Goal: Ask a question: Seek information or help from site administrators or community

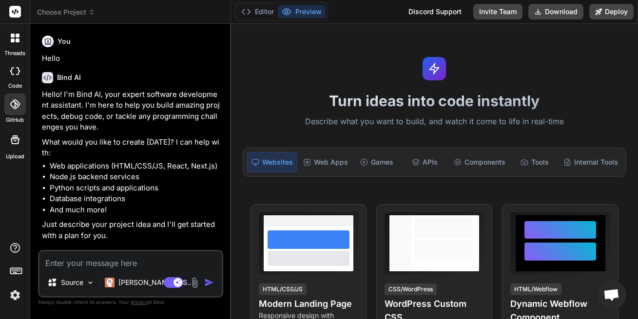
click at [132, 270] on div "Source Claude 4 S.. Agent Mode. When this toggle is activated, AI automatically…" at bounding box center [130, 274] width 185 height 48
click at [130, 265] on textarea at bounding box center [130, 261] width 182 height 18
type textarea "r"
type textarea "x"
type textarea "re"
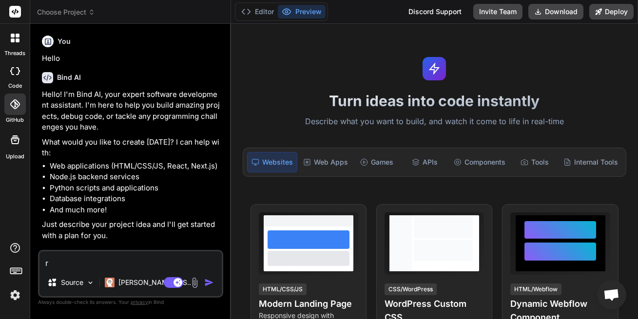
type textarea "x"
type textarea "r"
type textarea "x"
type textarea "A"
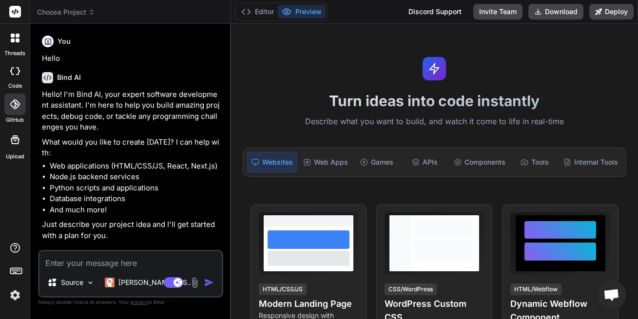
type textarea "x"
type textarea "Ar"
type textarea "x"
type textarea "Are"
type textarea "x"
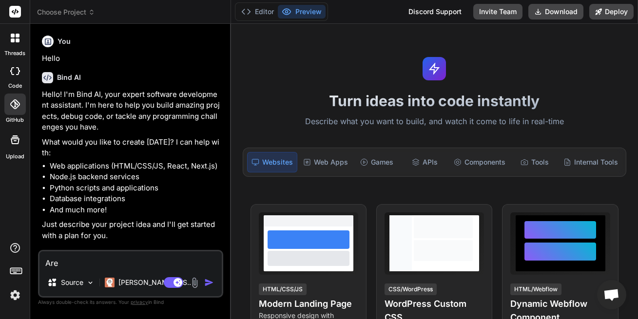
type textarea "Are"
type textarea "x"
type textarea "Are y"
type textarea "x"
type textarea "Are yo"
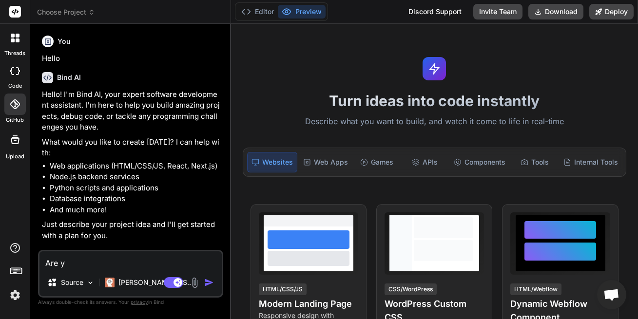
type textarea "x"
type textarea "Are you"
type textarea "x"
type textarea "Are you"
type textarea "x"
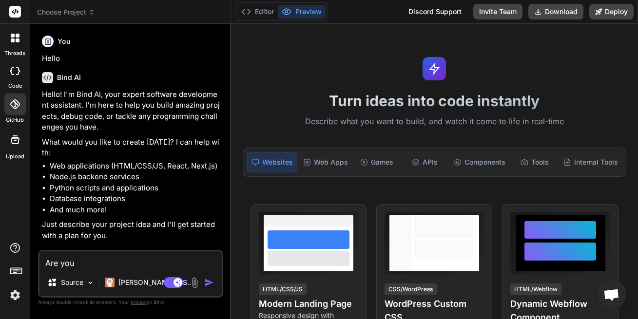
type textarea "Are you f"
type textarea "x"
type textarea "Are you fa"
type textarea "x"
type textarea "Are you fam"
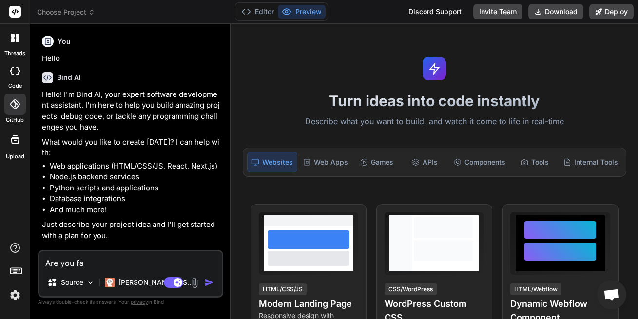
type textarea "x"
type textarea "Are you famm"
type textarea "x"
type textarea "Are you fammi"
type textarea "x"
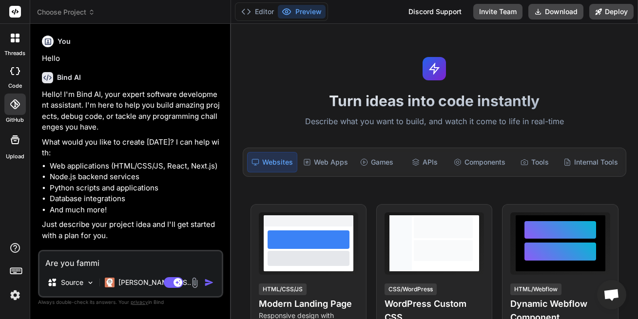
type textarea "Are you fammil"
type textarea "x"
type textarea "Are you fammi"
type textarea "x"
type textarea "Are you famm"
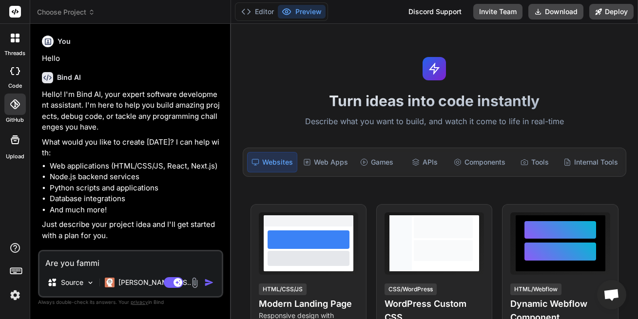
type textarea "x"
type textarea "Are you fam"
type textarea "x"
type textarea "Are you fa"
type textarea "x"
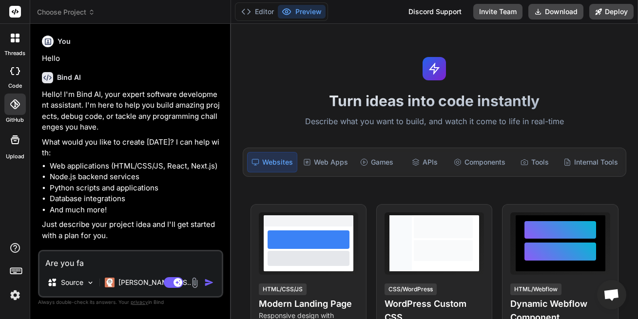
type textarea "Are you f"
type textarea "x"
type textarea "Are you"
type textarea "x"
type textarea "Are you"
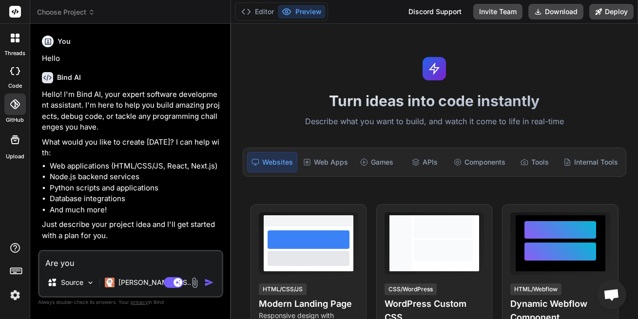
type textarea "x"
type textarea "Are yo"
type textarea "x"
type textarea "Are y"
type textarea "x"
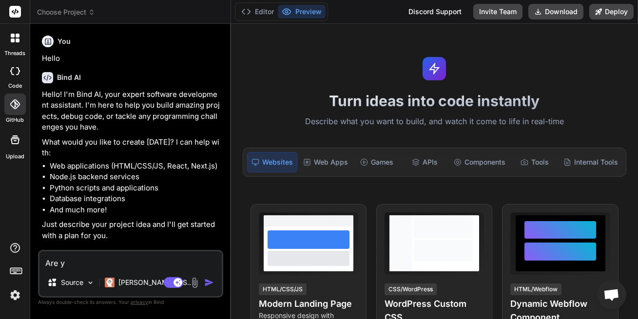
type textarea "Are"
type textarea "x"
type textarea "Are"
type textarea "x"
type textarea "Ar"
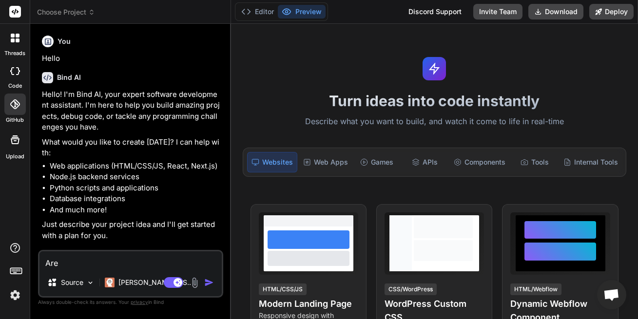
type textarea "x"
type textarea "A"
type textarea "x"
type textarea "d"
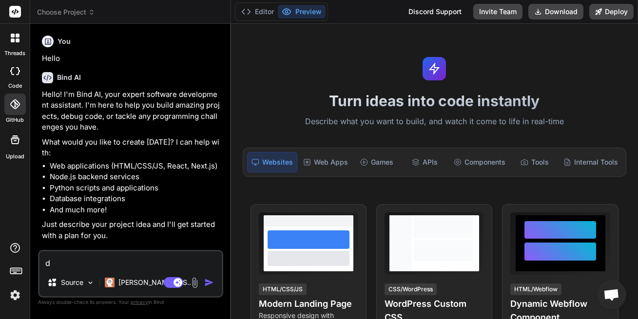
type textarea "x"
type textarea "do"
type textarea "x"
type textarea "do"
type textarea "x"
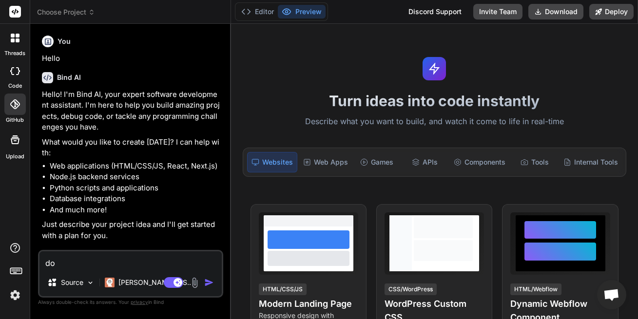
type textarea "do y"
type textarea "x"
type textarea "do yo"
type textarea "x"
type textarea "do you"
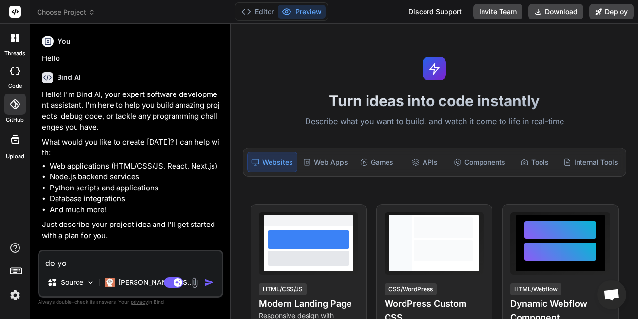
type textarea "x"
type textarea "do you"
type textarea "x"
type textarea "do you k"
type textarea "x"
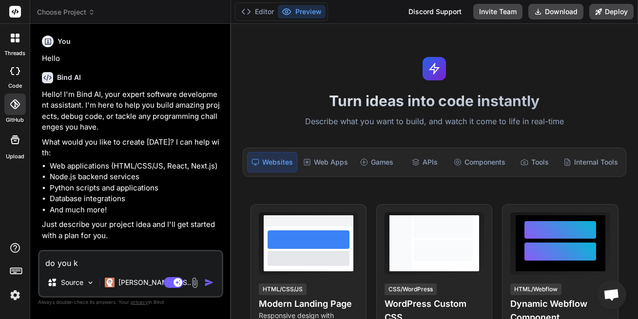
type textarea "do you kn"
type textarea "x"
type textarea "do you kno"
type textarea "x"
type textarea "do you know"
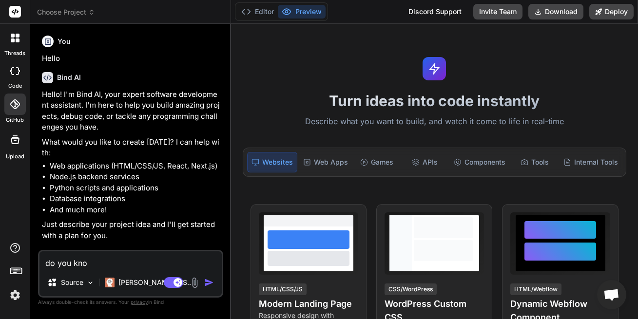
type textarea "x"
type textarea "do you know"
type textarea "x"
type textarea "do you know o"
type textarea "x"
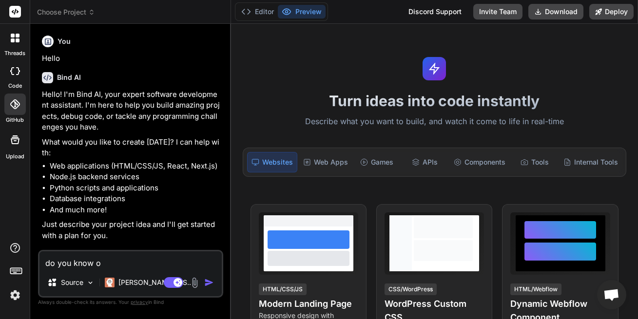
type textarea "do you know of"
type textarea "x"
type textarea "do you know of"
type textarea "x"
type textarea "do you know of G"
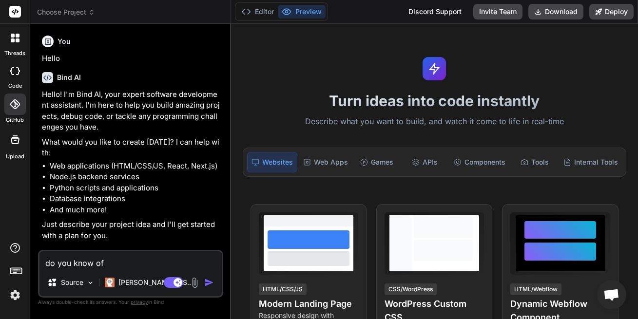
type textarea "x"
type textarea "do you know of Gr"
type textarea "x"
type textarea "do you know of G"
type textarea "x"
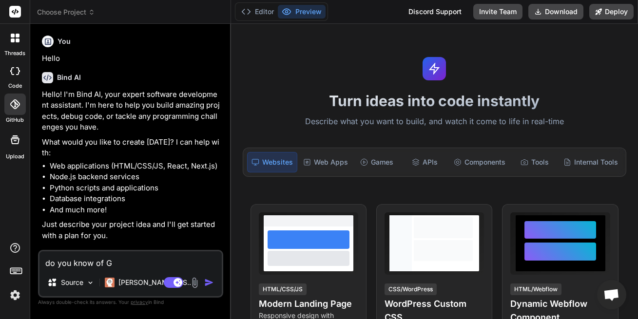
type textarea "do you know of Gr"
type textarea "x"
type textarea "do you know of Gri"
type textarea "x"
type textarea "do you know of Grig"
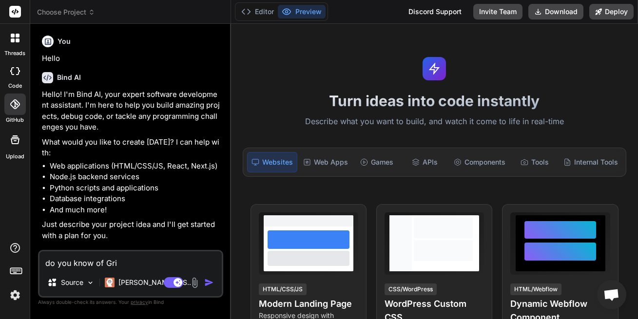
type textarea "x"
type textarea "do you know of [PERSON_NAME]"
type textarea "x"
type textarea "do you know of [PERSON_NAME]"
type textarea "x"
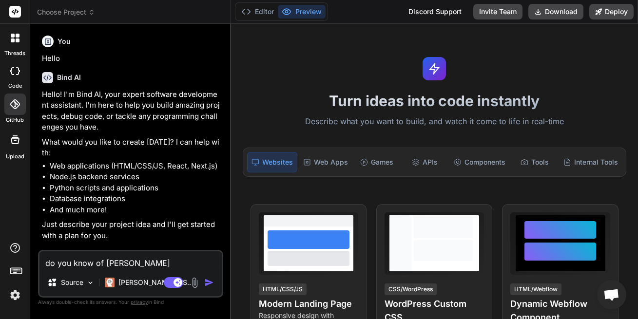
type textarea "do you know of [PERSON_NAME]"
type textarea "x"
type textarea "do you know of [PERSON_NAME]"
type textarea "x"
click at [97, 260] on textarea "do you know of [PERSON_NAME]" at bounding box center [130, 261] width 182 height 18
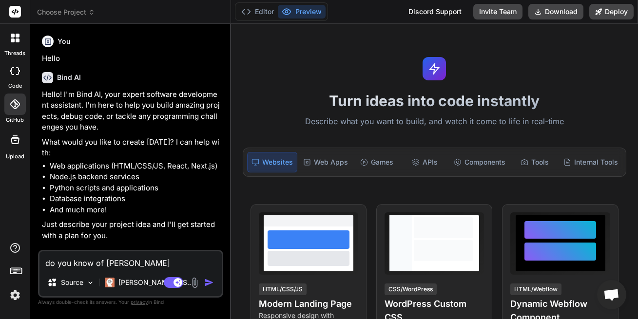
click at [137, 265] on textarea "do you know of [PERSON_NAME]" at bounding box center [130, 261] width 182 height 18
type textarea "do you know of [PERSON_NAME]"
type textarea "x"
type textarea "do you know of [PERSON_NAME]"
type textarea "x"
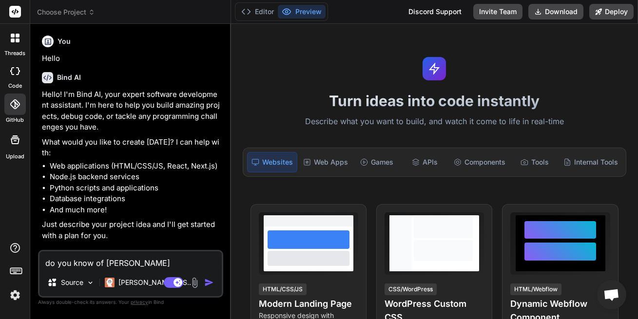
type textarea "do you know of [PERSON_NAME]"
type textarea "x"
type textarea "do you know of [PERSON_NAME]"
type textarea "x"
type textarea "do you know of [PERSON_NAME]"
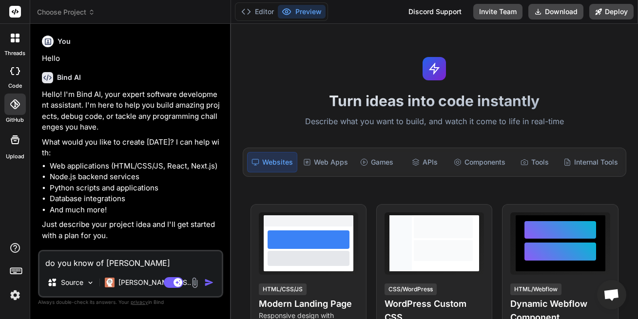
type textarea "x"
type textarea "do you know of [PERSON_NAME]"
type textarea "x"
type textarea "do you know of [PERSON_NAME] We"
type textarea "x"
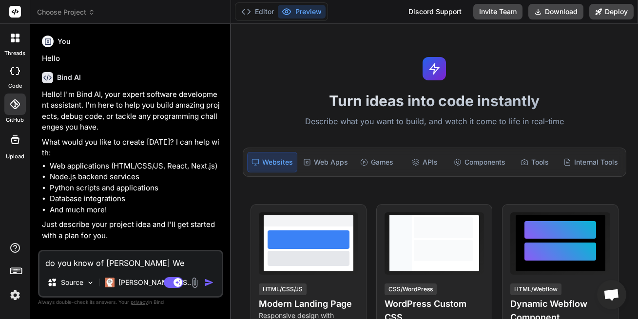
type textarea "do you know of [PERSON_NAME] AI Web"
type textarea "x"
type textarea "do you know of [PERSON_NAME]"
type textarea "x"
type textarea "do you know of [PERSON_NAME]"
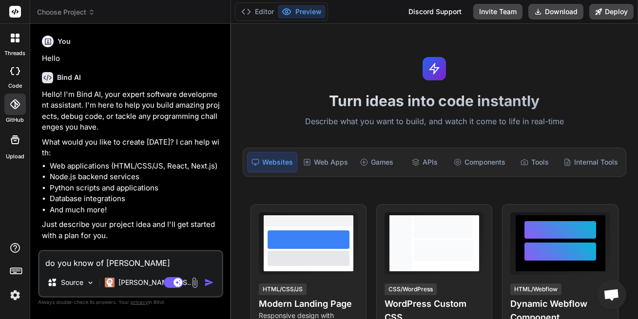
type textarea "x"
type textarea "do you know of [PERSON_NAME]"
type textarea "x"
type textarea "do you know of [PERSON_NAME]"
type textarea "x"
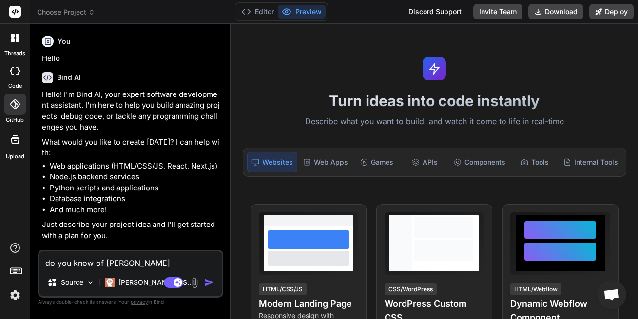
type textarea "do you know of [PERSON_NAME]"
type textarea "x"
type textarea "do you know of [PERSON_NAME]"
type textarea "x"
type textarea "do you know of [PERSON_NAME]"
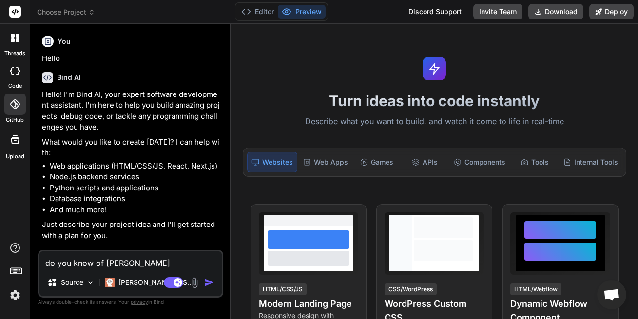
type textarea "x"
type textarea "do you know of [PERSON_NAME]"
type textarea "x"
type textarea "do you know of Grigora AI Web builder"
type textarea "x"
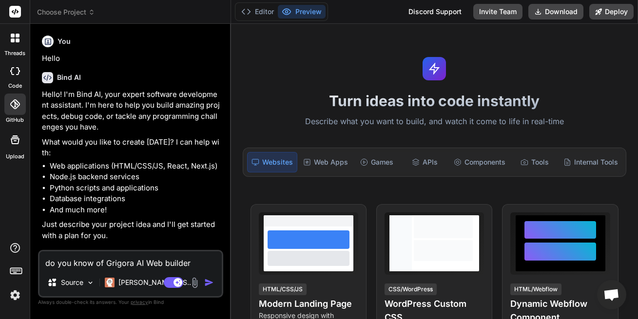
drag, startPoint x: 143, startPoint y: 265, endPoint x: 134, endPoint y: 265, distance: 9.3
click at [134, 265] on textarea "do you know of Grigora AI Web builder" at bounding box center [130, 261] width 182 height 18
type textarea "do you know of Grigora Web builder"
type textarea "x"
type textarea "do you know of Grigora Web builder"
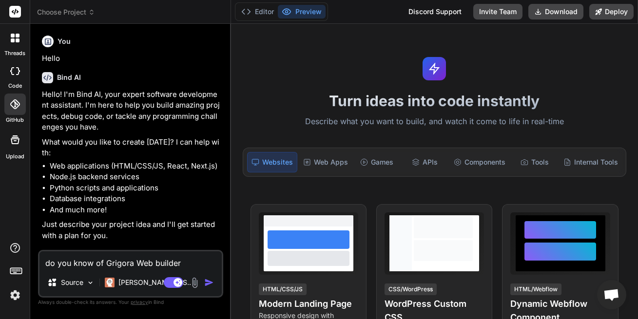
click at [208, 282] on img "button" at bounding box center [209, 283] width 10 height 10
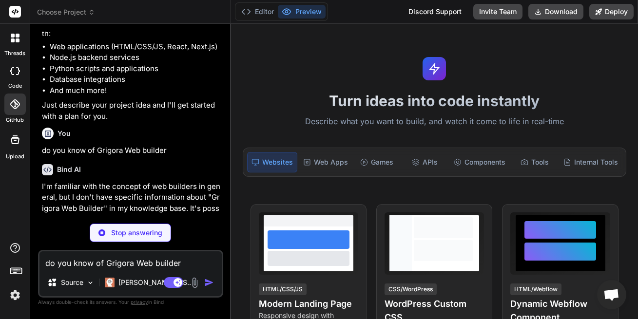
scroll to position [167, 0]
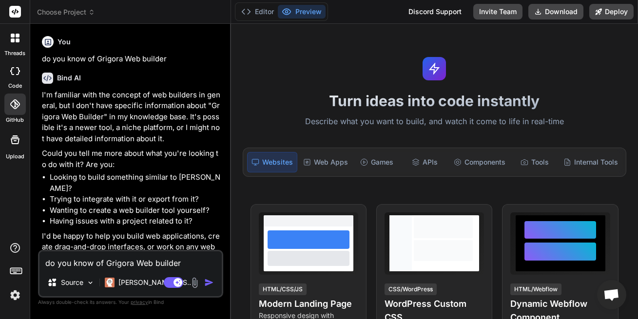
type textarea "x"
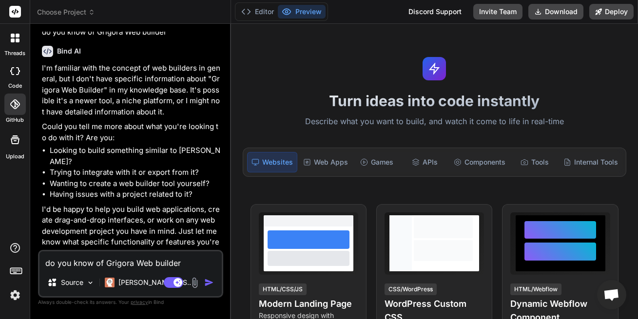
scroll to position [117, 0]
